Goal: Information Seeking & Learning: Learn about a topic

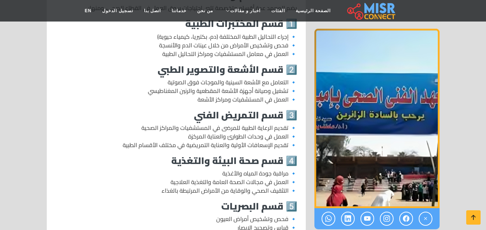
scroll to position [539, 0]
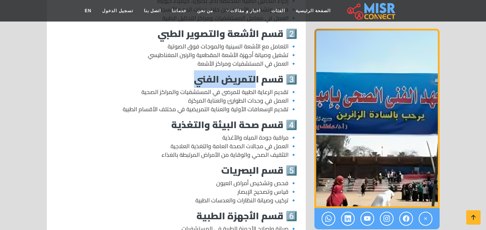
drag, startPoint x: 255, startPoint y: 69, endPoint x: 187, endPoint y: 74, distance: 67.4
click at [187, 74] on h3 "3️⃣ قسم التمريض الفني" at bounding box center [176, 79] width 242 height 11
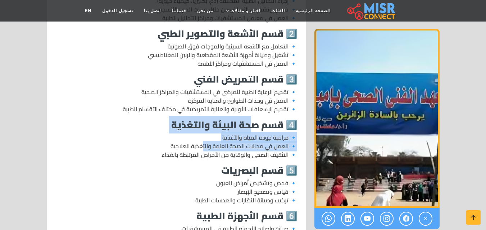
drag, startPoint x: 250, startPoint y: 118, endPoint x: 204, endPoint y: 139, distance: 51.2
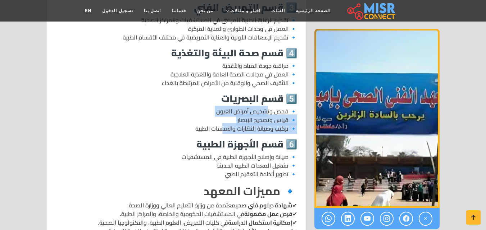
drag, startPoint x: 267, startPoint y: 104, endPoint x: 224, endPoint y: 117, distance: 44.7
click at [224, 117] on p "🔹 فحص وتشخيص أمراض العيون 🔹 قياس وتصحيح الإبصار 🔹 تركيب وصيانة النظارات والعدسا…" at bounding box center [176, 120] width 242 height 26
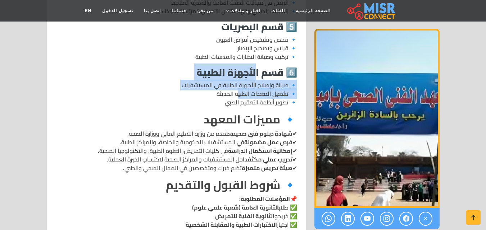
drag, startPoint x: 254, startPoint y: 65, endPoint x: 239, endPoint y: 81, distance: 21.9
click at [239, 81] on div "المعهد الفني الصحي بإمبابة 🔹 نبذة عن المعهد 🔹 الأقسام والتخصصات المتاحة يضم الم…" at bounding box center [176, 140] width 250 height 854
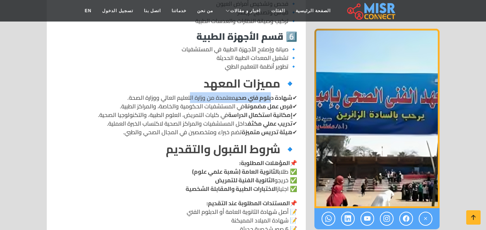
drag, startPoint x: 268, startPoint y: 88, endPoint x: 187, endPoint y: 88, distance: 81.3
click at [187, 93] on p "✔ شهادة دبلوم فني صحي معتمدة من وزارة التعليم العالي ووزارة الصحة. ✔ فرص عمل مض…" at bounding box center [176, 114] width 242 height 43
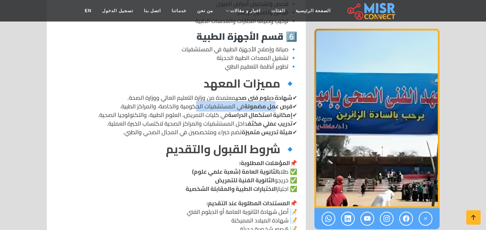
drag, startPoint x: 274, startPoint y: 94, endPoint x: 197, endPoint y: 95, distance: 77.3
click at [197, 95] on p "✔ شهادة دبلوم فني صحي معتمدة من وزارة التعليم العالي ووزارة الصحة. ✔ فرص عمل مض…" at bounding box center [176, 114] width 242 height 43
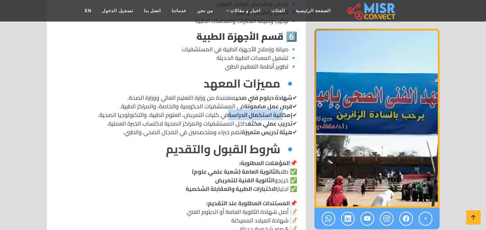
drag, startPoint x: 281, startPoint y: 104, endPoint x: 227, endPoint y: 106, distance: 54.0
click at [228, 110] on strong "إمكانية استكمال الدراسة" at bounding box center [260, 115] width 64 height 11
click at [214, 107] on p "✔ شهادة دبلوم فني صحي معتمدة من وزارة التعليم العالي ووزارة الصحة. ✔ فرص عمل مض…" at bounding box center [176, 114] width 242 height 43
drag, startPoint x: 213, startPoint y: 106, endPoint x: 184, endPoint y: 108, distance: 28.8
click at [184, 108] on p "✔ شهادة دبلوم فني صحي معتمدة من وزارة التعليم العالي ووزارة الصحة. ✔ فرص عمل مض…" at bounding box center [176, 114] width 242 height 43
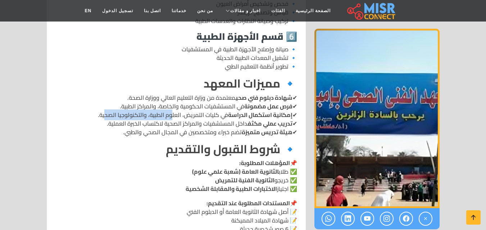
drag, startPoint x: 174, startPoint y: 105, endPoint x: 106, endPoint y: 106, distance: 67.6
click at [106, 106] on p "✔ شهادة دبلوم فني صحي معتمدة من وزارة التعليم العالي ووزارة الصحة. ✔ فرص عمل مض…" at bounding box center [176, 114] width 242 height 43
click at [234, 110] on strong "إمكانية استكمال الدراسة" at bounding box center [260, 115] width 64 height 11
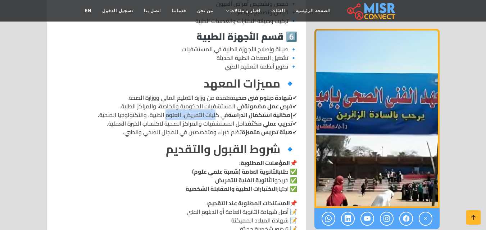
drag, startPoint x: 216, startPoint y: 105, endPoint x: 168, endPoint y: 105, distance: 48.2
click at [168, 105] on p "✔ شهادة دبلوم فني صحي معتمدة من وزارة التعليم العالي ووزارة الصحة. ✔ فرص عمل مض…" at bounding box center [176, 114] width 242 height 43
click at [221, 102] on p "✔ شهادة دبلوم فني صحي معتمدة من وزارة التعليم العالي ووزارة الصحة. ✔ فرص عمل مض…" at bounding box center [176, 114] width 242 height 43
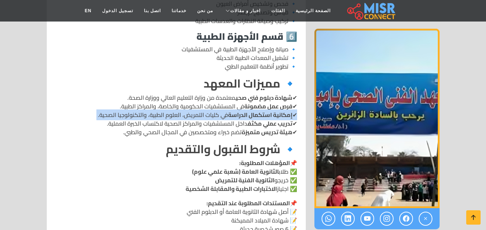
click at [221, 102] on p "✔ شهادة دبلوم فني صحي معتمدة من وزارة التعليم العالي ووزارة الصحة. ✔ فرص عمل مض…" at bounding box center [176, 114] width 242 height 43
click at [216, 105] on p "✔ شهادة دبلوم فني صحي معتمدة من وزارة التعليم العالي ووزارة الصحة. ✔ فرص عمل مض…" at bounding box center [176, 114] width 242 height 43
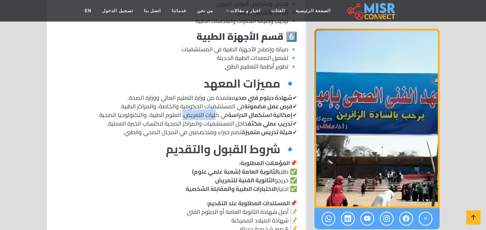
drag, startPoint x: 183, startPoint y: 106, endPoint x: 217, endPoint y: 105, distance: 33.8
click at [217, 105] on p "✔ شهادة دبلوم فني صحي معتمدة من وزارة التعليم العالي ووزارة الصحة. ✔ فرص عمل مض…" at bounding box center [176, 114] width 242 height 43
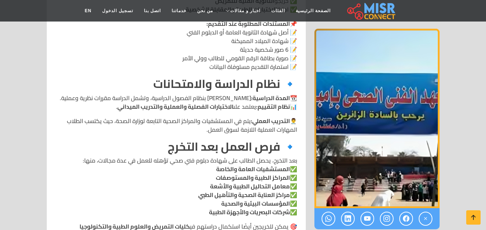
scroll to position [935, 0]
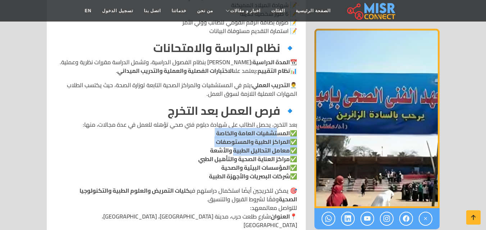
drag, startPoint x: 274, startPoint y: 124, endPoint x: 232, endPoint y: 140, distance: 45.2
click at [232, 140] on p "بعد التخرج، يحصل الطالب على شهادة دبلوم فني صحي تؤهله للعمل في عدة مجالات، منها…" at bounding box center [176, 150] width 242 height 60
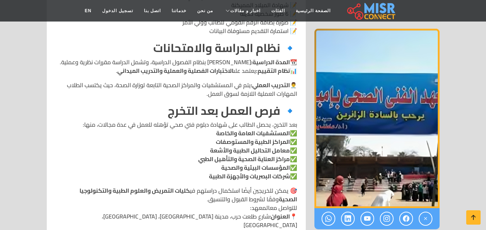
click at [231, 154] on strong "مراكز العناية الصحية والتأهيل الطبي" at bounding box center [244, 159] width 92 height 11
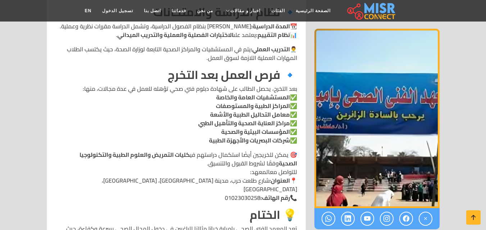
drag, startPoint x: 264, startPoint y: 155, endPoint x: 224, endPoint y: 156, distance: 40.3
click at [224, 156] on p "🎯 يمكن للخريجين أيضًا استكمال دراستهم في كليات التمريض والعلوم الطبية والتكنولو…" at bounding box center [176, 177] width 242 height 52
drag, startPoint x: 187, startPoint y: 145, endPoint x: 110, endPoint y: 149, distance: 77.7
click at [110, 150] on strong "كليات التمريض والعلوم الطبية والتكنولوجيا الصحية" at bounding box center [188, 159] width 218 height 19
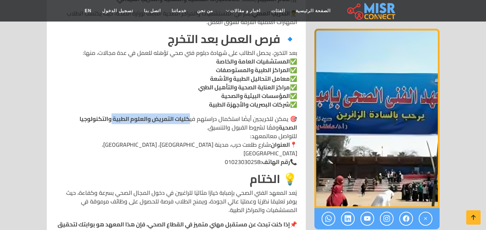
scroll to position [1043, 0]
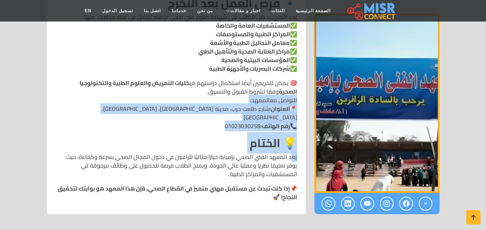
drag, startPoint x: 293, startPoint y: 140, endPoint x: 147, endPoint y: 92, distance: 153.8
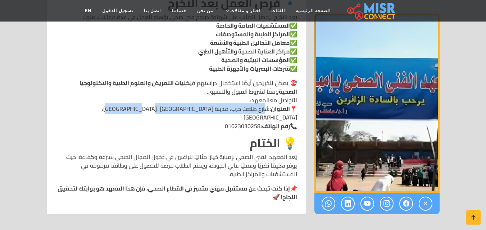
drag, startPoint x: 144, startPoint y: 98, endPoint x: 269, endPoint y: 99, distance: 125.5
click at [269, 99] on p "🎯 يمكن للخريجين أيضًا استكمال دراستهم في كليات التمريض والعلوم الطبية والتكنولو…" at bounding box center [176, 105] width 242 height 52
copy p "شارع طلعت حرب، مدينة [GEOGRAPHIC_DATA]، [GEOGRAPHIC_DATA]، [GEOGRAPHIC_DATA]"
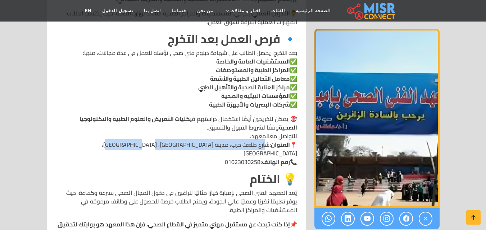
scroll to position [1079, 0]
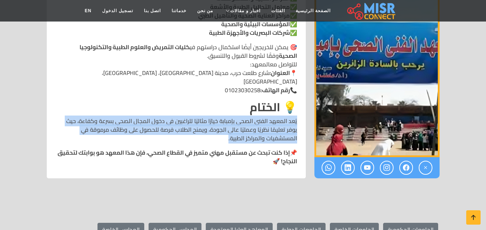
drag, startPoint x: 297, startPoint y: 103, endPoint x: 255, endPoint y: 119, distance: 45.1
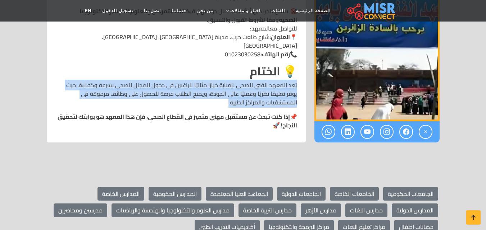
click at [241, 81] on p "يُعد المعهد الفني الصحي بإمبابة خيارًا مثاليًا للراغبين في دخول المجال الصحي بس…" at bounding box center [176, 94] width 242 height 26
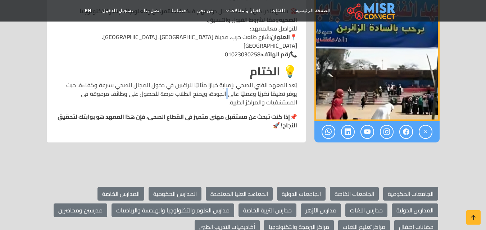
click at [241, 81] on p "يُعد المعهد الفني الصحي بإمبابة خيارًا مثاليًا للراغبين في دخول المجال الصحي بس…" at bounding box center [176, 94] width 242 height 26
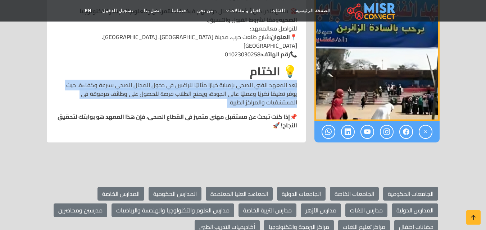
click at [241, 81] on p "يُعد المعهد الفني الصحي بإمبابة خيارًا مثاليًا للراغبين في دخول المجال الصحي بس…" at bounding box center [176, 94] width 242 height 26
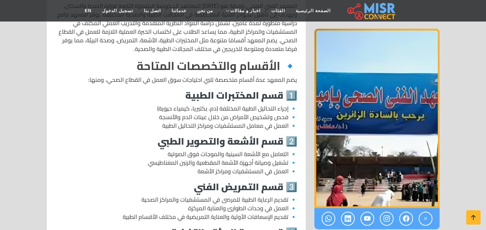
scroll to position [360, 0]
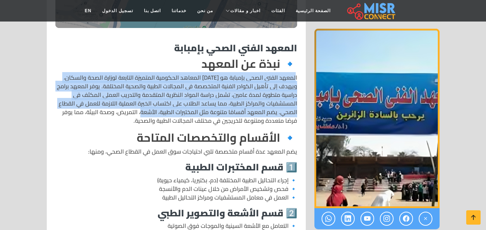
drag, startPoint x: 188, startPoint y: 104, endPoint x: 296, endPoint y: 74, distance: 112.0
click at [296, 74] on p "المعهد الفني الصحي بإمبابة هو [DATE] المعاهد الحكومية المتميزة التابعة لوزارة ا…" at bounding box center [176, 99] width 242 height 52
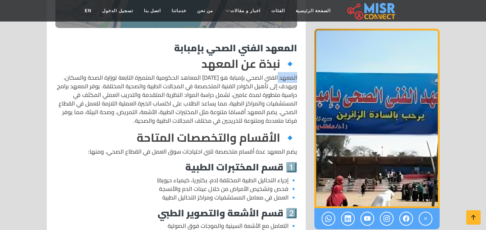
click at [296, 74] on p "المعهد الفني الصحي بإمبابة هو [DATE] المعاهد الحكومية المتميزة التابعة لوزارة ا…" at bounding box center [176, 99] width 242 height 52
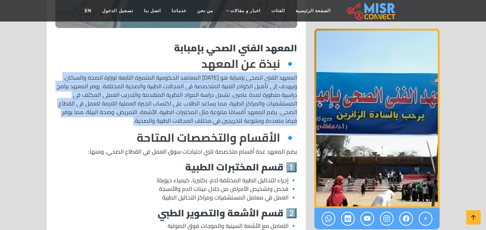
click at [296, 74] on p "المعهد الفني الصحي بإمبابة هو [DATE] المعاهد الحكومية المتميزة التابعة لوزارة ا…" at bounding box center [176, 99] width 242 height 52
click at [270, 95] on p "المعهد الفني الصحي بإمبابة هو [DATE] المعاهد الحكومية المتميزة التابعة لوزارة ا…" at bounding box center [176, 99] width 242 height 52
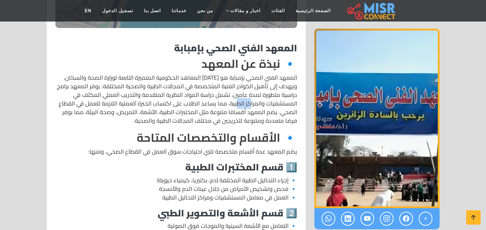
click at [270, 95] on p "المعهد الفني الصحي بإمبابة هو [DATE] المعاهد الحكومية المتميزة التابعة لوزارة ا…" at bounding box center [176, 99] width 242 height 52
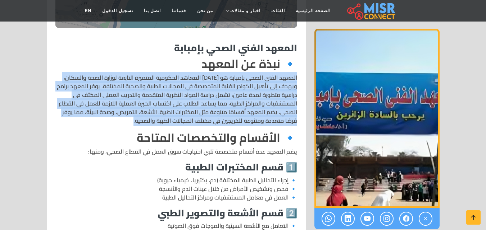
click at [270, 95] on p "المعهد الفني الصحي بإمبابة هو [DATE] المعاهد الحكومية المتميزة التابعة لوزارة ا…" at bounding box center [176, 99] width 242 height 52
click at [169, 100] on p "المعهد الفني الصحي بإمبابة هو [DATE] المعاهد الحكومية المتميزة التابعة لوزارة ا…" at bounding box center [176, 99] width 242 height 52
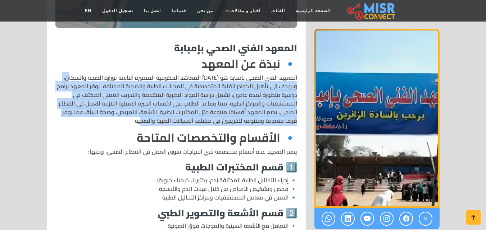
drag, startPoint x: 73, startPoint y: 66, endPoint x: 135, endPoint y: 112, distance: 76.8
click at [135, 112] on p "المعهد الفني الصحي بإمبابة هو [DATE] المعاهد الحكومية المتميزة التابعة لوزارة ا…" at bounding box center [176, 99] width 242 height 52
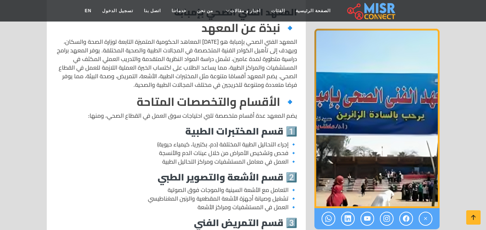
click at [248, 111] on p "يضم المعهد عدة أقسام متخصصة تلبي احتياجات سوق العمل في القطاع الصحي، ومنها:" at bounding box center [176, 115] width 242 height 9
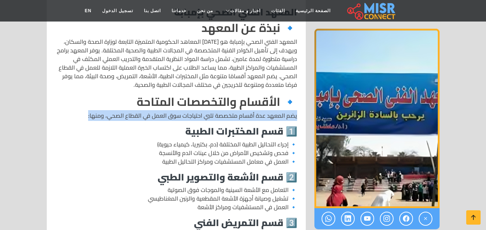
click at [248, 111] on p "يضم المعهد عدة أقسام متخصصة تلبي احتياجات سوق العمل في القطاع الصحي، ومنها:" at bounding box center [176, 115] width 242 height 9
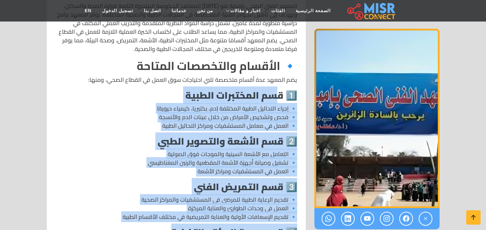
drag, startPoint x: 278, startPoint y: 86, endPoint x: 151, endPoint y: 218, distance: 183.9
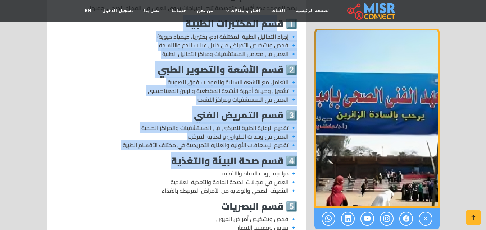
scroll to position [467, 0]
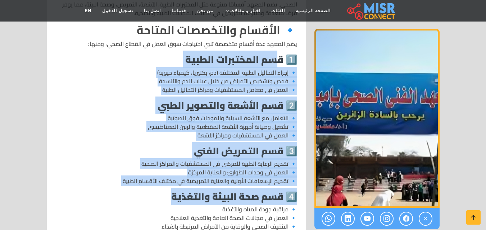
click at [220, 68] on p "🔹 إجراء التحاليل الطبية المختلفة (دم، بكتيريا، كيمياء حيوية) 🔹 فحص وتشخيص الأمر…" at bounding box center [176, 81] width 242 height 26
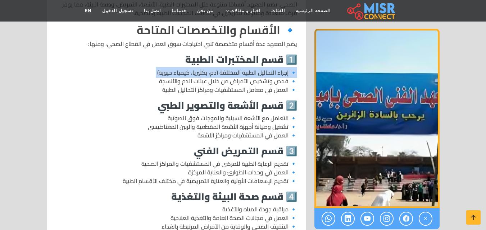
click at [220, 68] on p "🔹 إجراء التحاليل الطبية المختلفة (دم، بكتيريا، كيمياء حيوية) 🔹 فحص وتشخيص الأمر…" at bounding box center [176, 81] width 242 height 26
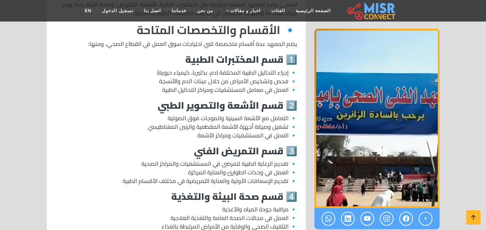
click at [228, 51] on strong "1️⃣ قسم المختبرات الطبية" at bounding box center [241, 60] width 112 height 18
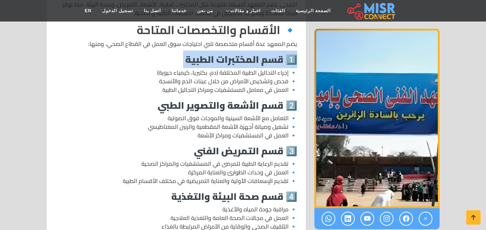
click at [228, 51] on strong "1️⃣ قسم المختبرات الطبية" at bounding box center [241, 60] width 112 height 18
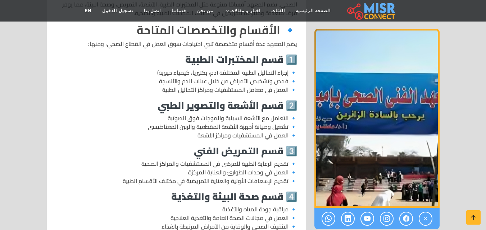
click at [225, 68] on p "🔹 إجراء التحاليل الطبية المختلفة (دم، بكتيريا، كيمياء حيوية) 🔹 فحص وتشخيص الأمر…" at bounding box center [176, 81] width 242 height 26
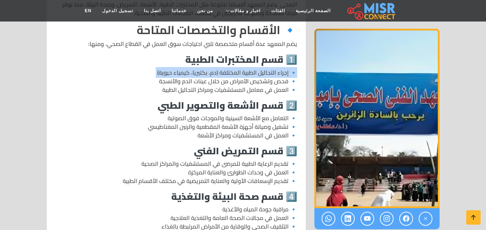
click at [225, 68] on p "🔹 إجراء التحاليل الطبية المختلفة (دم، بكتيريا، كيمياء حيوية) 🔹 فحص وتشخيص الأمر…" at bounding box center [176, 81] width 242 height 26
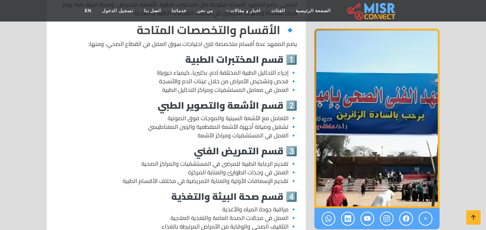
click at [224, 73] on p "🔹 إجراء التحاليل الطبية المختلفة (دم، بكتيريا، كيمياء حيوية) 🔹 فحص وتشخيص الأمر…" at bounding box center [176, 81] width 242 height 26
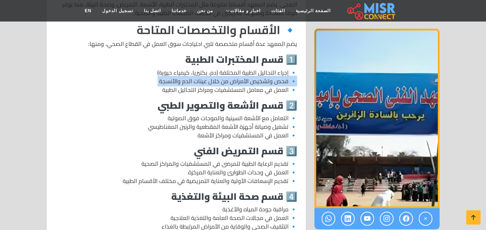
click at [224, 73] on p "🔹 إجراء التحاليل الطبية المختلفة (دم، بكتيريا، كيمياء حيوية) 🔹 فحص وتشخيص الأمر…" at bounding box center [176, 81] width 242 height 26
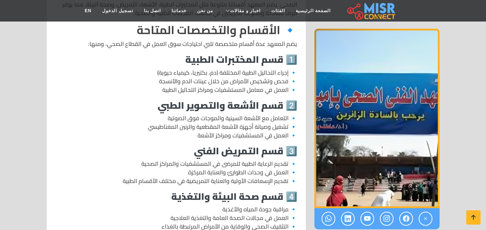
click at [227, 79] on p "🔹 إجراء التحاليل الطبية المختلفة (دم، بكتيريا، كيمياء حيوية) 🔹 فحص وتشخيص الأمر…" at bounding box center [176, 81] width 242 height 26
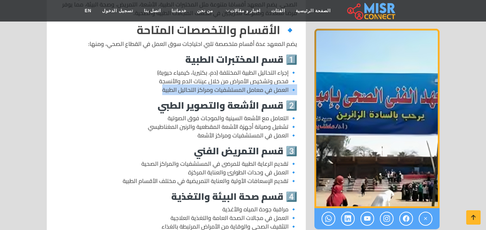
click at [227, 79] on p "🔹 إجراء التحاليل الطبية المختلفة (دم، بكتيريا، كيمياء حيوية) 🔹 فحص وتشخيص الأمر…" at bounding box center [176, 81] width 242 height 26
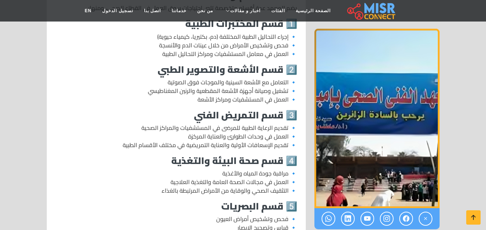
click at [228, 78] on p "🔹 التعامل مع الأشعة السينية والموجات فوق الصوتية 🔹 تشغيل وصيانة أجهزة الأشعة ال…" at bounding box center [176, 91] width 242 height 26
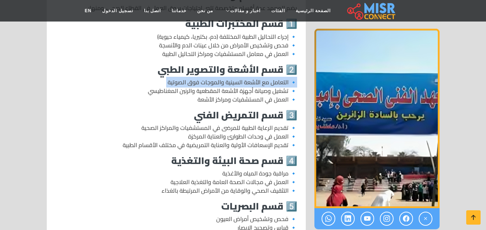
click at [228, 78] on p "🔹 التعامل مع الأشعة السينية والموجات فوق الصوتية 🔹 تشغيل وصيانة أجهزة الأشعة ال…" at bounding box center [176, 91] width 242 height 26
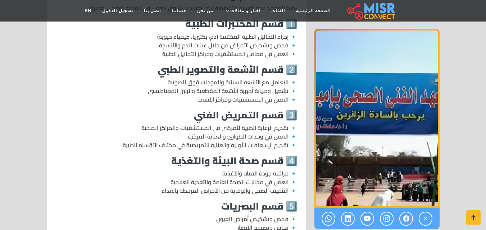
click at [228, 78] on p "🔹 التعامل مع الأشعة السينية والموجات فوق الصوتية 🔹 تشغيل وصيانة أجهزة الأشعة ال…" at bounding box center [176, 91] width 242 height 26
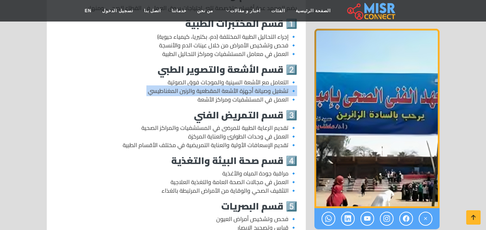
click at [228, 78] on p "🔹 التعامل مع الأشعة السينية والموجات فوق الصوتية 🔹 تشغيل وصيانة أجهزة الأشعة ال…" at bounding box center [176, 91] width 242 height 26
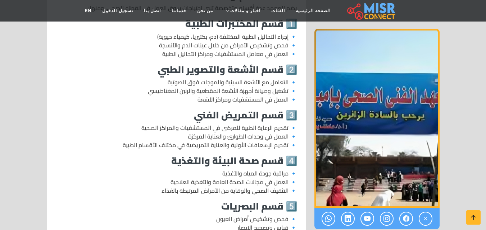
click at [223, 89] on p "🔹 التعامل مع الأشعة السينية والموجات فوق الصوتية 🔹 تشغيل وصيانة أجهزة الأشعة ال…" at bounding box center [176, 91] width 242 height 26
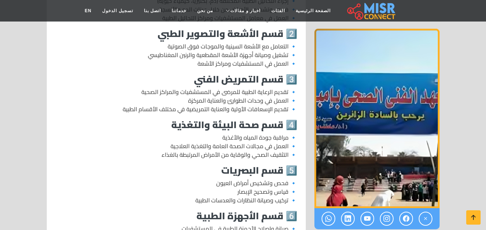
click at [223, 88] on p "🔹 تقديم الرعاية الطبية للمرضى في المستشفيات والمراكز الصحية 🔹 العمل في وحدات ال…" at bounding box center [176, 101] width 242 height 26
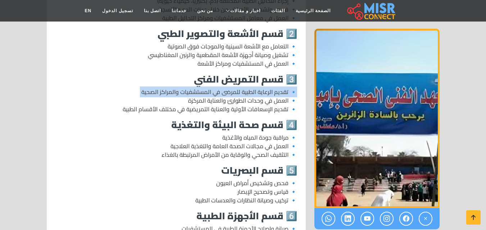
click at [223, 88] on p "🔹 تقديم الرعاية الطبية للمرضى في المستشفيات والمراكز الصحية 🔹 العمل في وحدات ال…" at bounding box center [176, 101] width 242 height 26
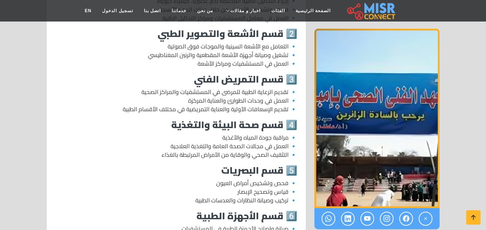
click at [221, 94] on p "🔹 تقديم الرعاية الطبية للمرضى في المستشفيات والمراكز الصحية 🔹 العمل في وحدات ال…" at bounding box center [176, 101] width 242 height 26
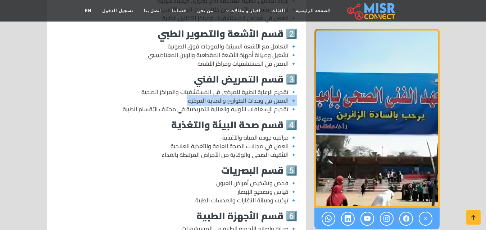
click at [221, 94] on p "🔹 تقديم الرعاية الطبية للمرضى في المستشفيات والمراكز الصحية 🔹 العمل في وحدات ال…" at bounding box center [176, 101] width 242 height 26
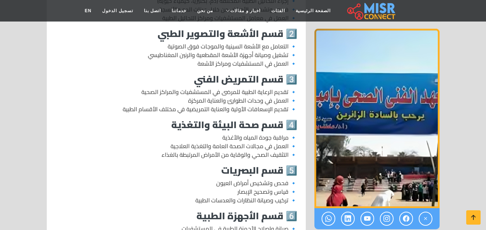
click at [222, 72] on strong "3️⃣ قسم التمريض الفني" at bounding box center [245, 79] width 103 height 18
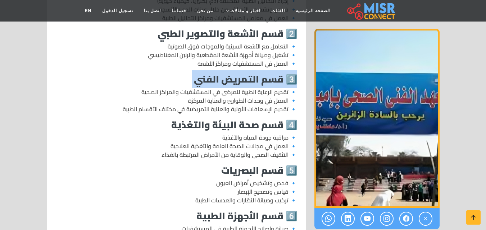
click at [222, 72] on strong "3️⃣ قسم التمريض الفني" at bounding box center [245, 79] width 103 height 18
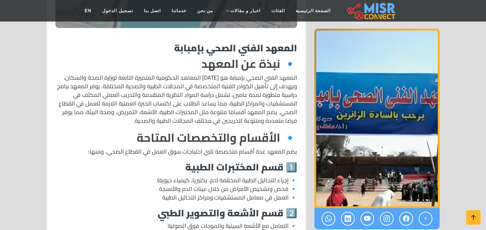
scroll to position [324, 0]
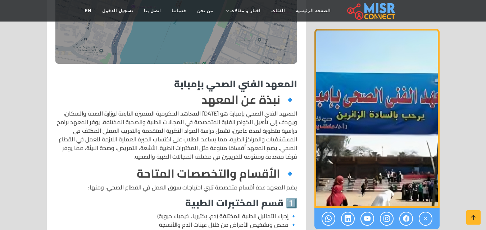
click at [197, 75] on strong "المعهد الفني الصحي بإمبابة" at bounding box center [235, 84] width 123 height 18
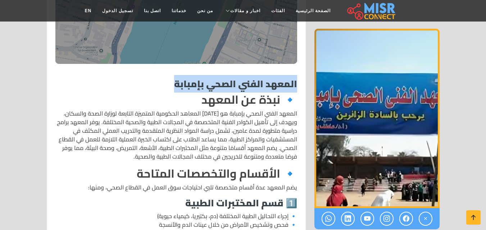
click at [197, 75] on strong "المعهد الفني الصحي بإمبابة" at bounding box center [235, 84] width 123 height 18
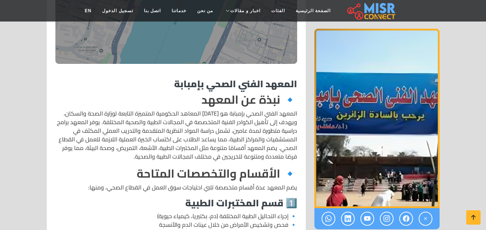
click at [246, 109] on p "المعهد الفني الصحي بإمبابة هو [DATE] المعاهد الحكومية المتميزة التابعة لوزارة ا…" at bounding box center [176, 135] width 242 height 52
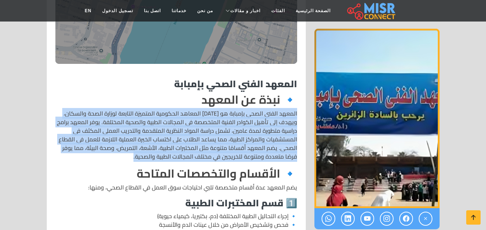
click at [246, 109] on p "المعهد الفني الصحي بإمبابة هو [DATE] المعاهد الحكومية المتميزة التابعة لوزارة ا…" at bounding box center [176, 135] width 242 height 52
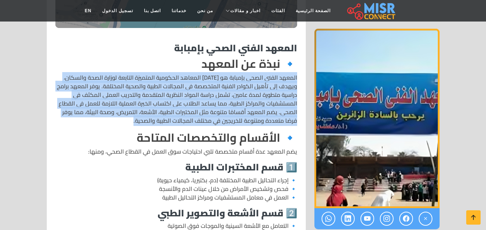
scroll to position [396, 0]
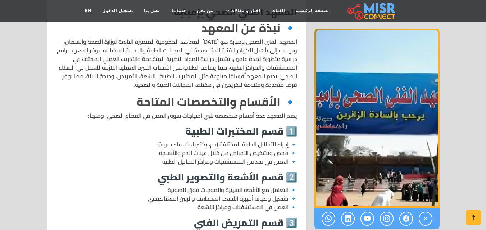
click at [234, 91] on strong "🔹 الأقسام والتخصصات المتاحة" at bounding box center [217, 102] width 160 height 22
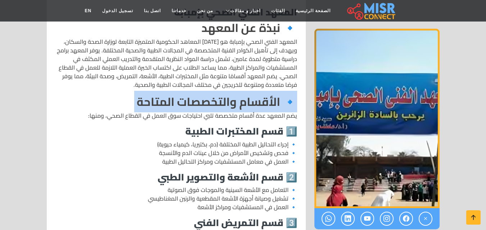
click at [234, 91] on strong "🔹 الأقسام والتخصصات المتاحة" at bounding box center [217, 102] width 160 height 22
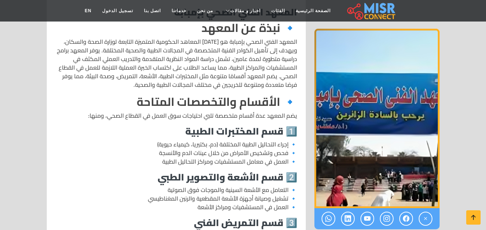
click at [237, 69] on p "المعهد الفني الصحي بإمبابة هو [DATE] المعاهد الحكومية المتميزة التابعة لوزارة ا…" at bounding box center [176, 63] width 242 height 52
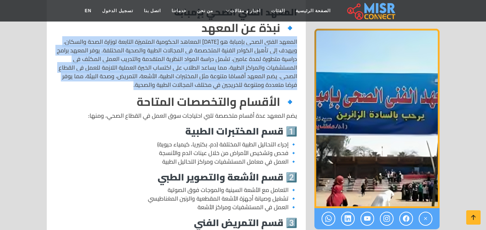
click at [237, 69] on p "المعهد الفني الصحي بإمبابة هو [DATE] المعاهد الحكومية المتميزة التابعة لوزارة ا…" at bounding box center [176, 63] width 242 height 52
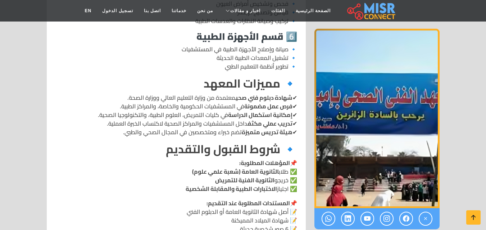
scroll to position [791, 0]
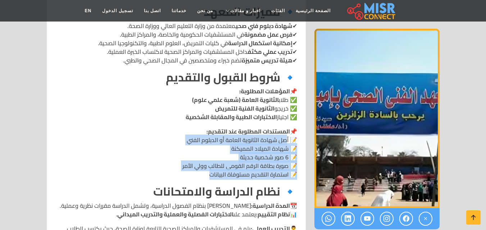
drag, startPoint x: 262, startPoint y: 133, endPoint x: 207, endPoint y: 165, distance: 63.2
click at [207, 165] on p "📌 المستندات المطلوبة عند التقديم: 📝 أصل شهادة الثانوية العامة أو الدبلوم الفني …" at bounding box center [176, 153] width 242 height 52
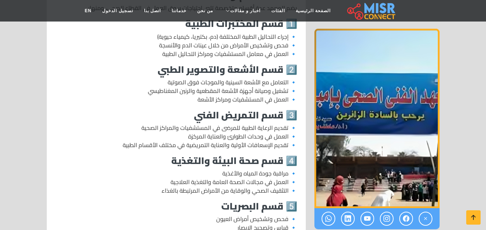
scroll to position [431, 0]
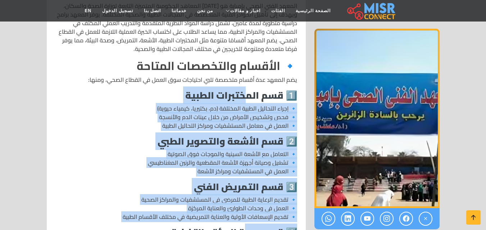
drag, startPoint x: 243, startPoint y: 90, endPoint x: 244, endPoint y: 222, distance: 132.7
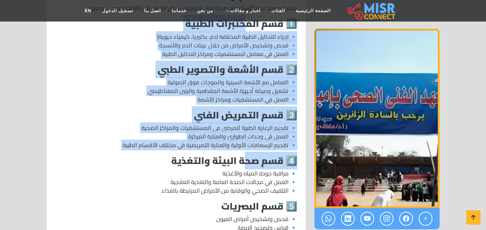
scroll to position [539, 0]
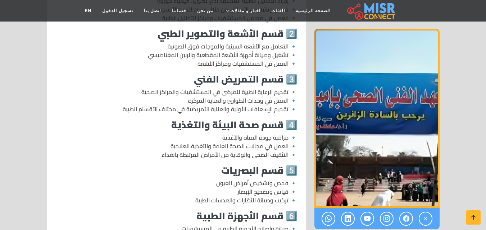
click at [226, 116] on strong "4️⃣ قسم صحة البيئة والتغذية" at bounding box center [234, 125] width 126 height 18
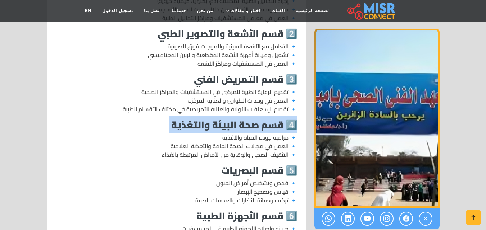
click at [226, 116] on strong "4️⃣ قسم صحة البيئة والتغذية" at bounding box center [234, 125] width 126 height 18
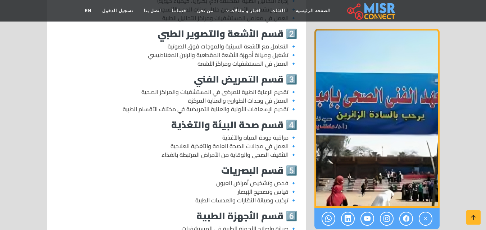
click at [228, 162] on strong "5️⃣ قسم البصريات" at bounding box center [259, 171] width 76 height 18
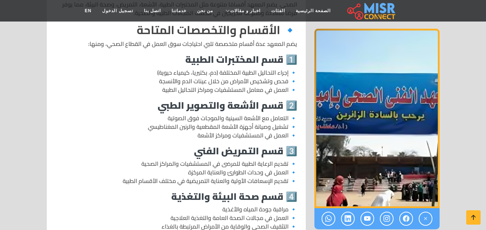
scroll to position [431, 0]
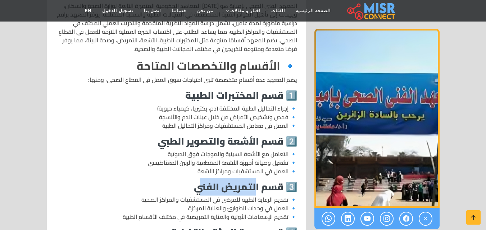
drag, startPoint x: 198, startPoint y: 180, endPoint x: 254, endPoint y: 177, distance: 56.2
click at [254, 178] on strong "3️⃣ قسم التمريض الفني" at bounding box center [245, 187] width 103 height 18
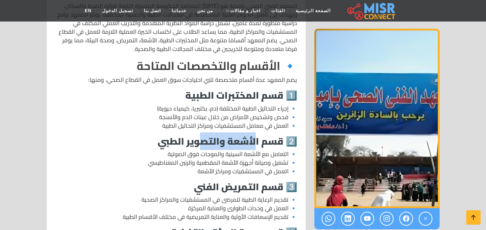
drag, startPoint x: 197, startPoint y: 132, endPoint x: 254, endPoint y: 132, distance: 56.5
click at [254, 133] on strong "2️⃣ قسم الأشعة والتصوير الطبي" at bounding box center [227, 142] width 140 height 18
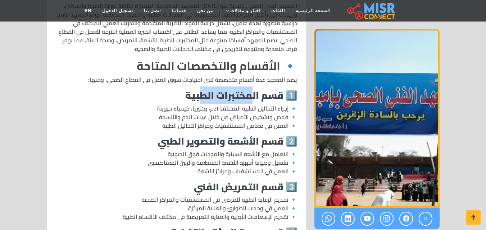
drag, startPoint x: 200, startPoint y: 85, endPoint x: 251, endPoint y: 86, distance: 51.4
click at [251, 87] on strong "1️⃣ قسم المختبرات الطبية" at bounding box center [241, 96] width 112 height 18
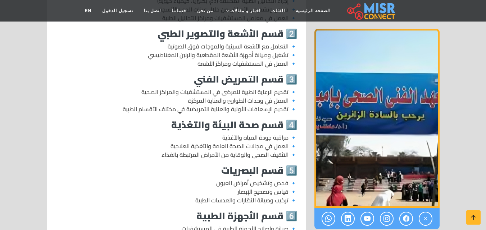
scroll to position [503, 0]
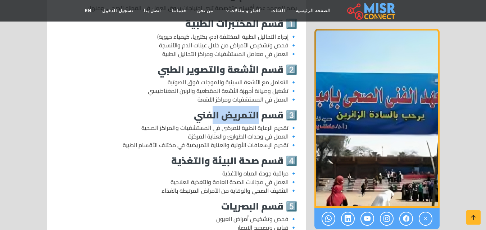
drag, startPoint x: 209, startPoint y: 105, endPoint x: 258, endPoint y: 106, distance: 48.9
click at [258, 106] on strong "3️⃣ قسم التمريض الفني" at bounding box center [245, 115] width 103 height 18
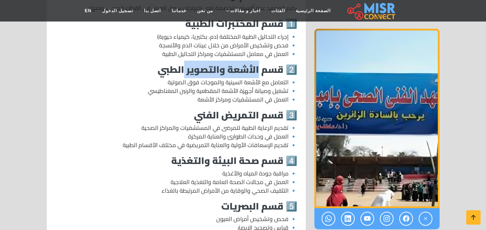
drag, startPoint x: 183, startPoint y: 59, endPoint x: 258, endPoint y: 64, distance: 75.3
click at [258, 64] on strong "2️⃣ قسم الأشعة والتصوير الطبي" at bounding box center [227, 70] width 140 height 18
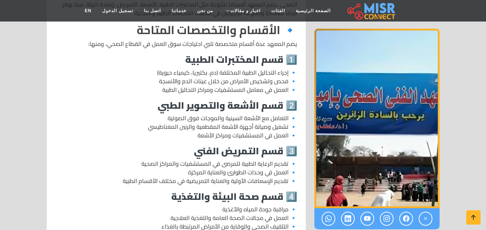
click at [214, 73] on p "🔹 إجراء التحاليل الطبية المختلفة (دم، بكتيريا، كيمياء حيوية) 🔹 فحص وتشخيص الأمر…" at bounding box center [176, 81] width 242 height 26
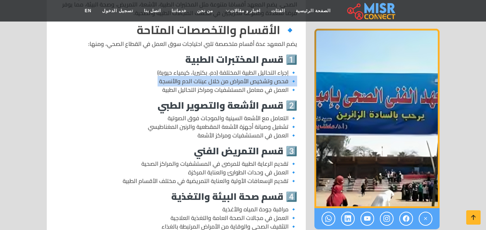
click at [213, 73] on p "🔹 إجراء التحاليل الطبية المختلفة (دم، بكتيريا، كيمياء حيوية) 🔹 فحص وتشخيص الأمر…" at bounding box center [176, 81] width 242 height 26
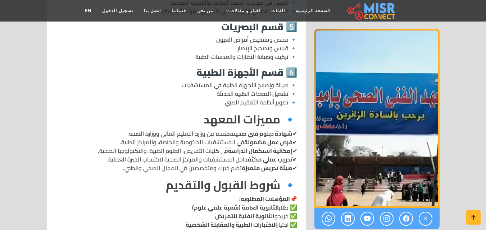
scroll to position [719, 0]
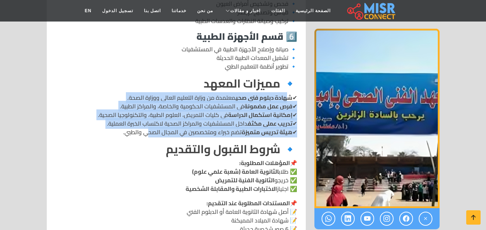
drag, startPoint x: 287, startPoint y: 87, endPoint x: 152, endPoint y: 120, distance: 138.5
click at [152, 120] on p "✔ شهادة دبلوم فني صحي معتمدة من وزارة التعليم العالي ووزارة الصحة. ✔ فرص عمل مض…" at bounding box center [176, 114] width 242 height 43
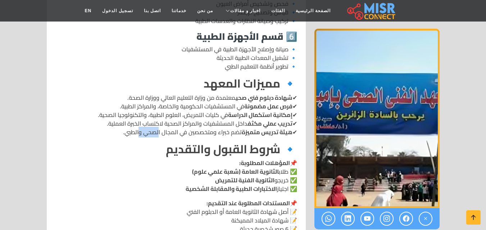
click at [152, 120] on p "✔ شهادة دبلوم فني صحي معتمدة من وزارة التعليم العالي ووزارة الصحة. ✔ فرص عمل مض…" at bounding box center [176, 114] width 242 height 43
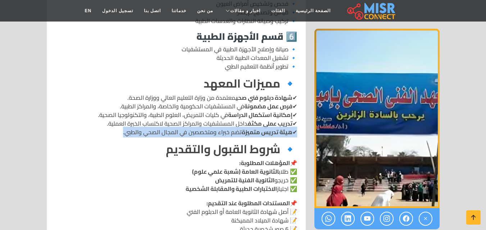
click at [152, 120] on p "✔ شهادة دبلوم فني صحي معتمدة من وزارة التعليم العالي ووزارة الصحة. ✔ فرص عمل مض…" at bounding box center [176, 114] width 242 height 43
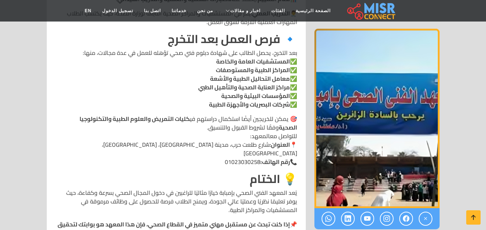
scroll to position [1043, 0]
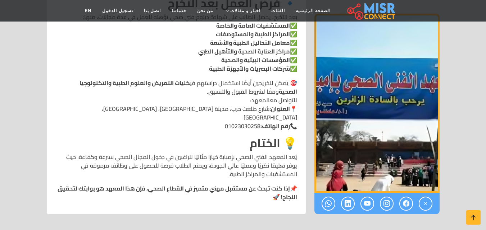
click at [220, 100] on p "🎯 يمكن للخريجين أيضًا استكمال دراستهم في كليات التمريض والعلوم الطبية والتكنولو…" at bounding box center [176, 105] width 242 height 52
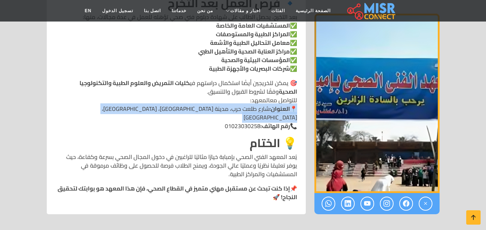
click at [220, 100] on p "🎯 يمكن للخريجين أيضًا استكمال دراستهم في كليات التمريض والعلوم الطبية والتكنولو…" at bounding box center [176, 105] width 242 height 52
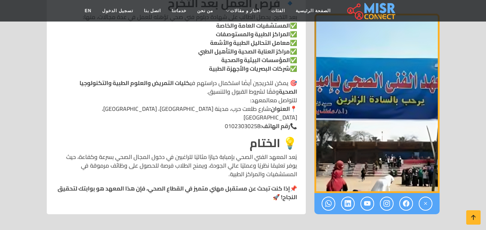
click at [261, 79] on p "🎯 يمكن للخريجين أيضًا استكمال دراستهم في كليات التمريض والعلوم الطبية والتكنولو…" at bounding box center [176, 105] width 242 height 52
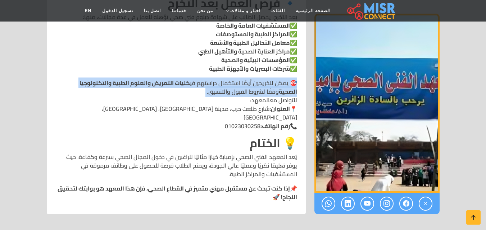
click at [261, 79] on p "🎯 يمكن للخريجين أيضًا استكمال دراستهم في كليات التمريض والعلوم الطبية والتكنولو…" at bounding box center [176, 105] width 242 height 52
copy p "🎯 يمكن للخريجين أيضًا استكمال دراستهم في كليات التمريض والعلوم الطبية والتكنولو…"
